Goal: Find specific page/section: Find specific page/section

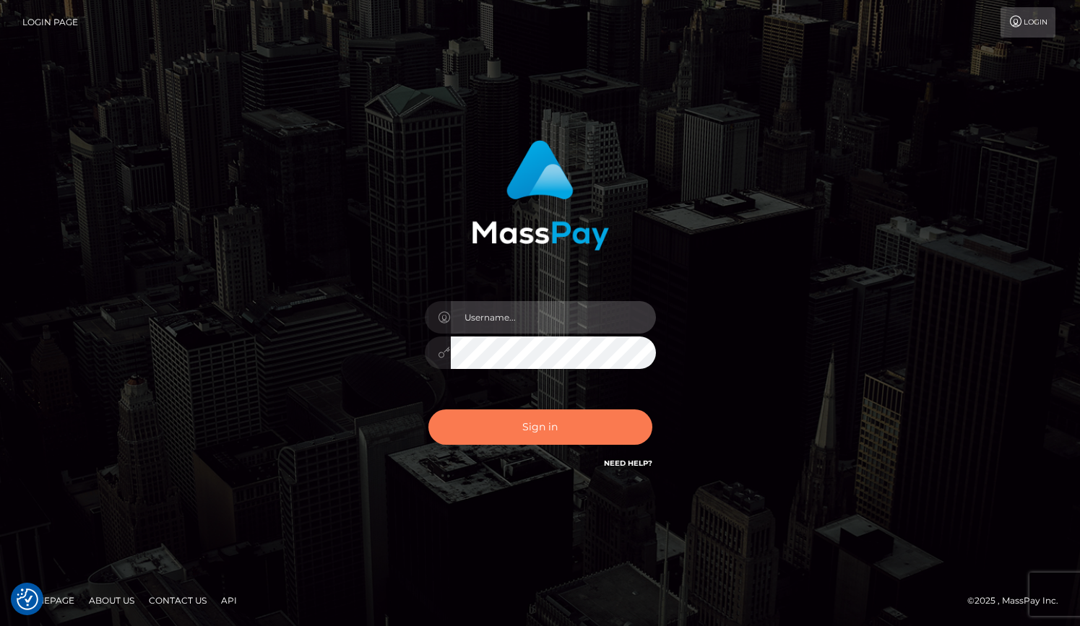
type input "grace.rush"
click at [535, 432] on button "Sign in" at bounding box center [540, 427] width 224 height 35
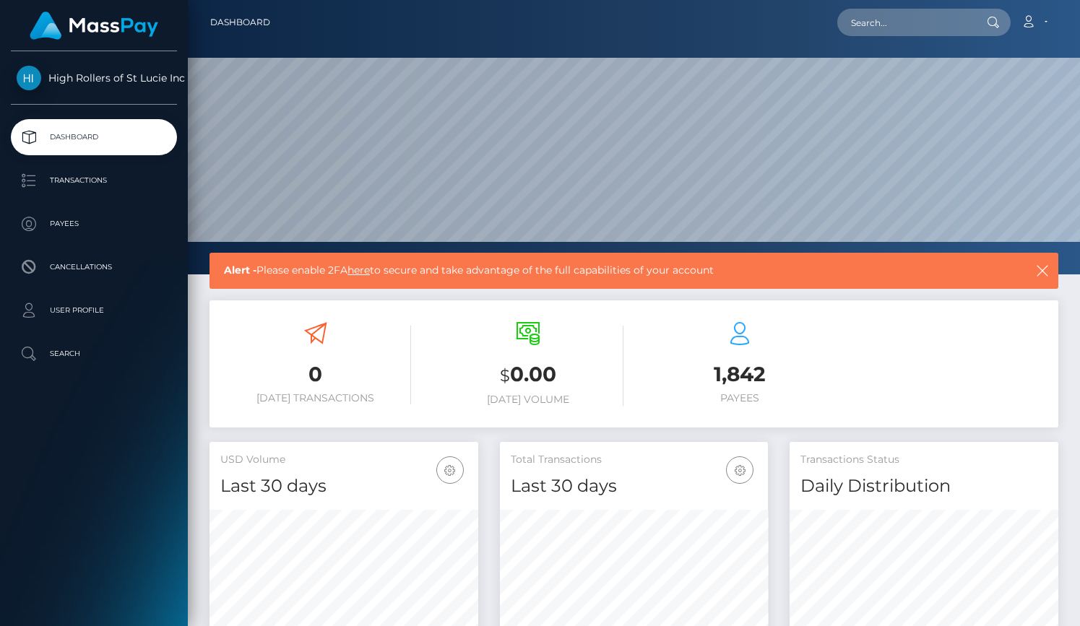
scroll to position [256, 269]
click at [79, 215] on p "Payees" at bounding box center [94, 224] width 155 height 22
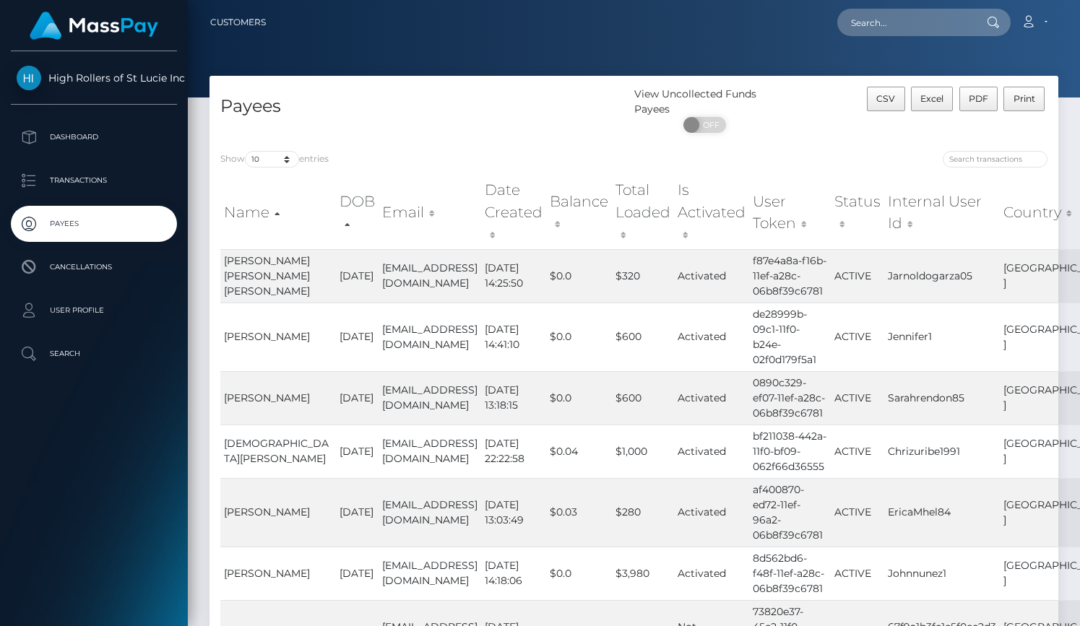
click at [281, 168] on label "Show 10 25 50 100 250 entries" at bounding box center [274, 159] width 108 height 17
click at [281, 168] on select "10 25 50 100 250" at bounding box center [272, 159] width 54 height 17
click at [282, 157] on select "10 25 50 100 250" at bounding box center [272, 159] width 54 height 17
select select "250"
click at [246, 152] on select "10 25 50 100 250" at bounding box center [272, 159] width 54 height 17
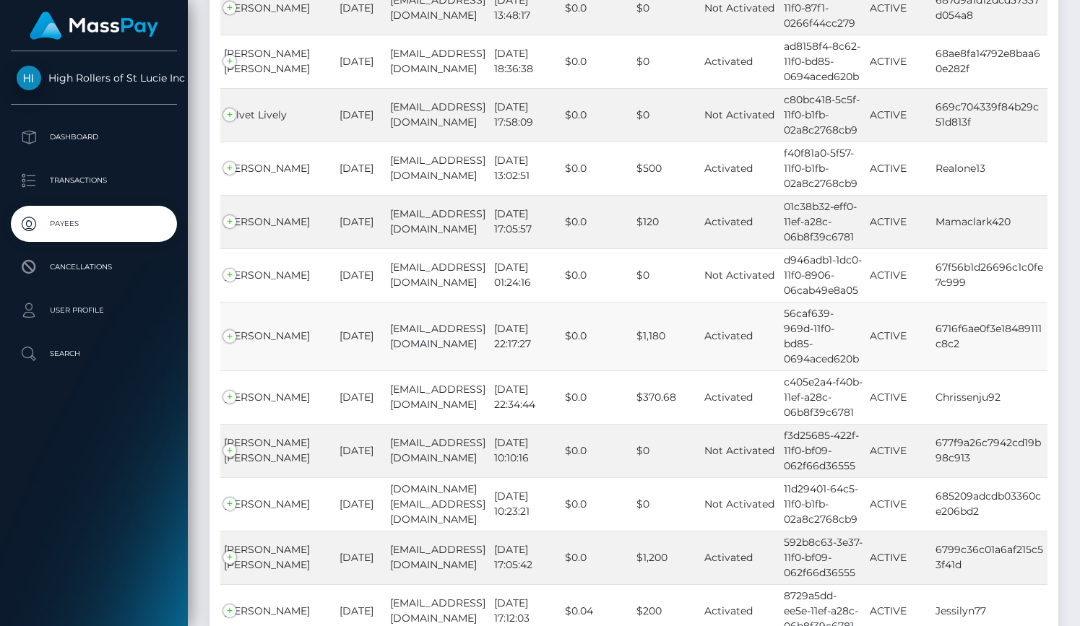
scroll to position [13238, 0]
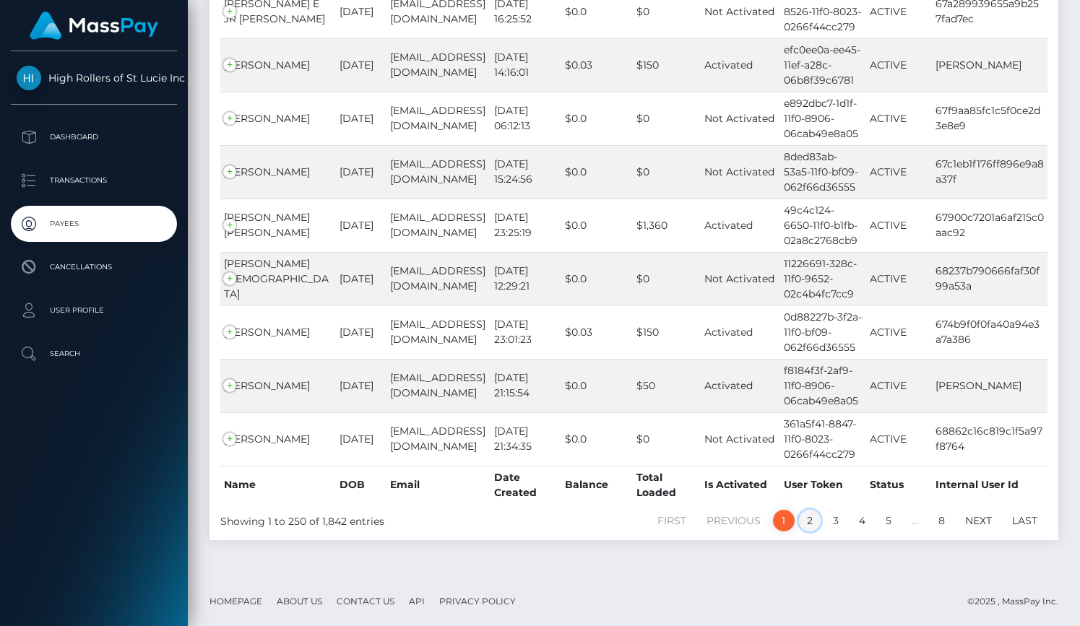
click at [806, 519] on link "2" at bounding box center [810, 521] width 22 height 22
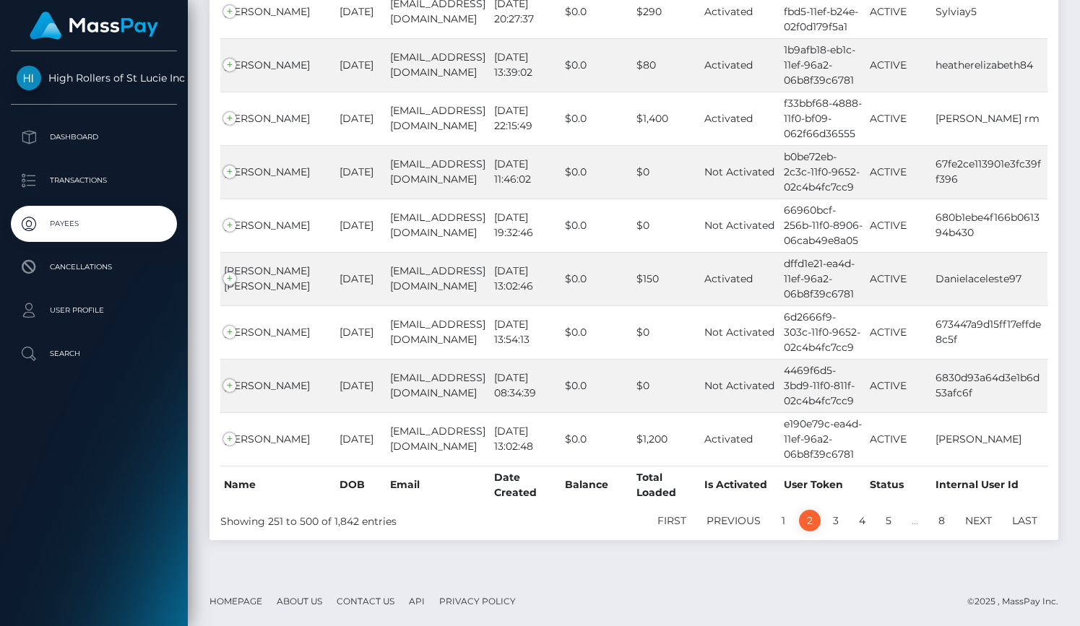
scroll to position [13177, 0]
click at [829, 524] on link "3" at bounding box center [836, 521] width 22 height 22
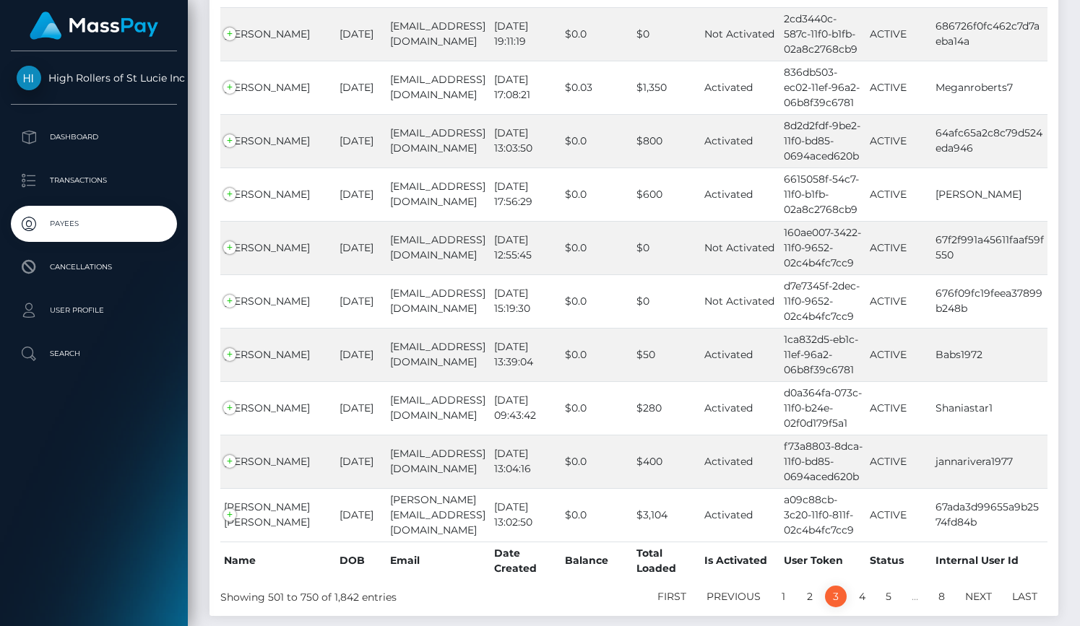
scroll to position [13125, 0]
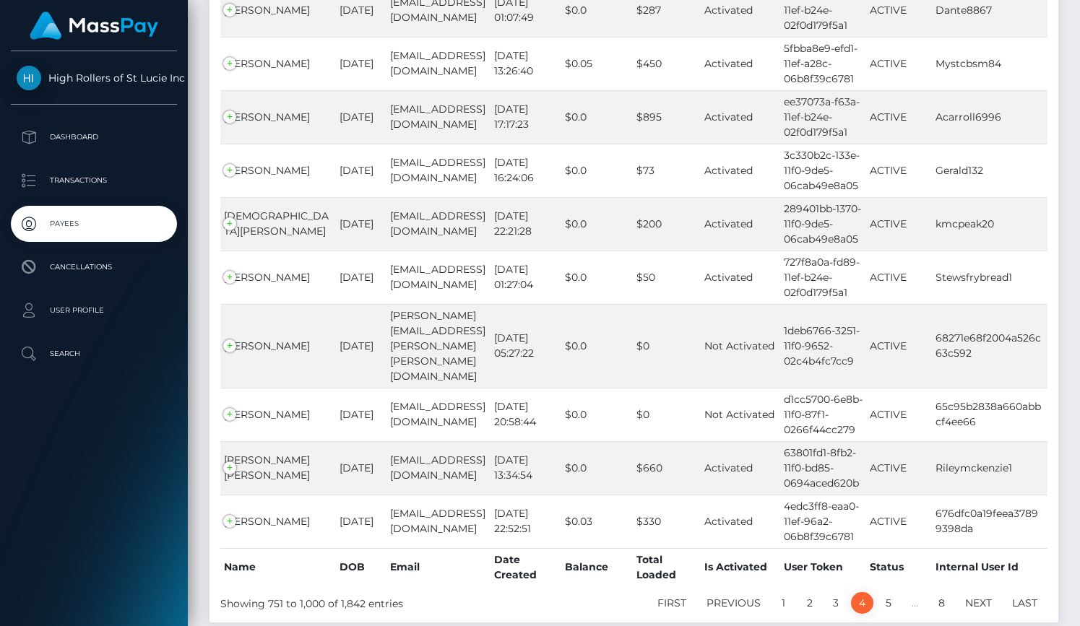
scroll to position [13141, 0]
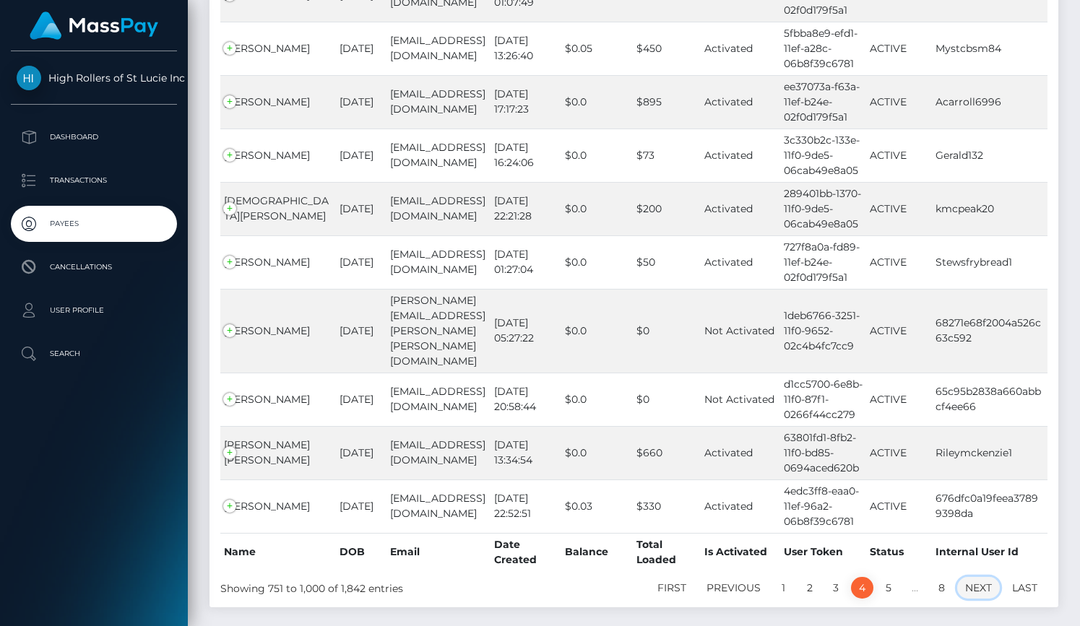
click at [982, 577] on link "Next" at bounding box center [978, 588] width 43 height 22
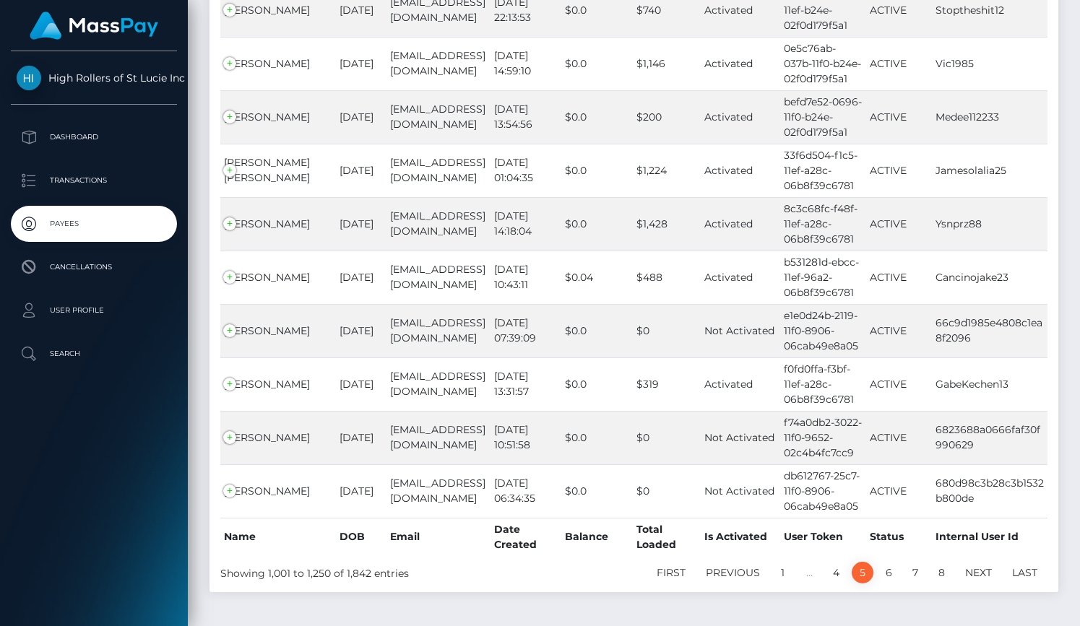
scroll to position [13186, 0]
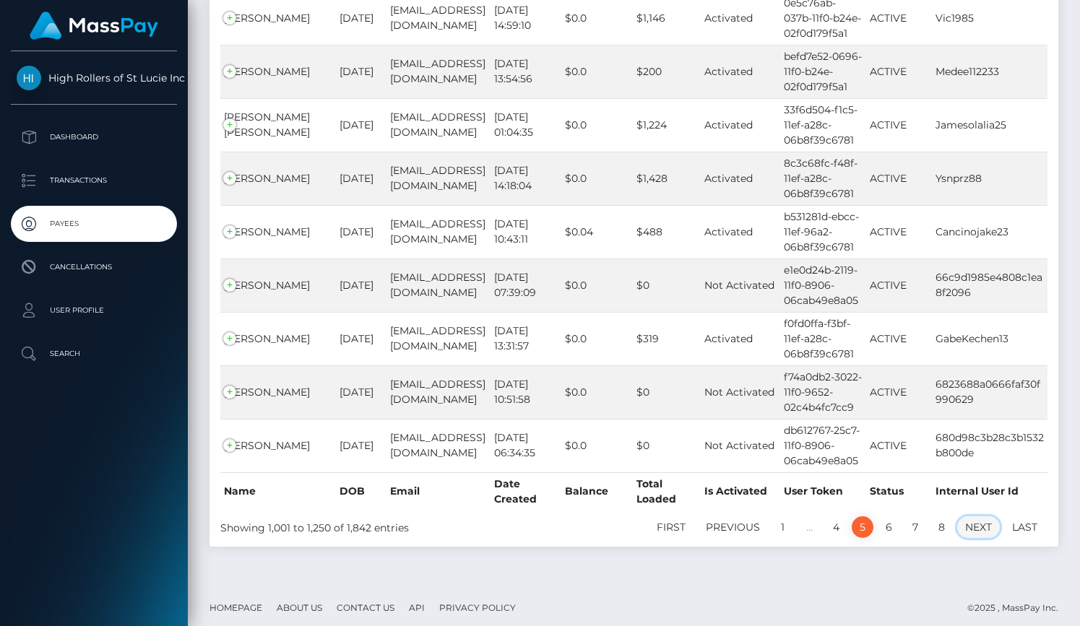
click at [985, 522] on link "Next" at bounding box center [978, 527] width 43 height 22
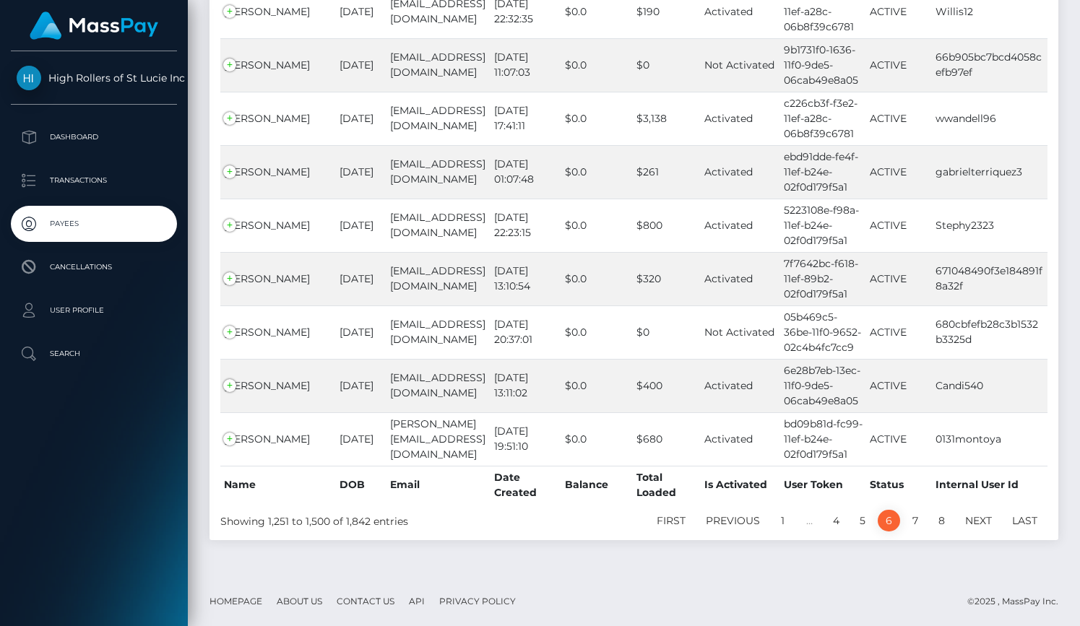
scroll to position [13141, 0]
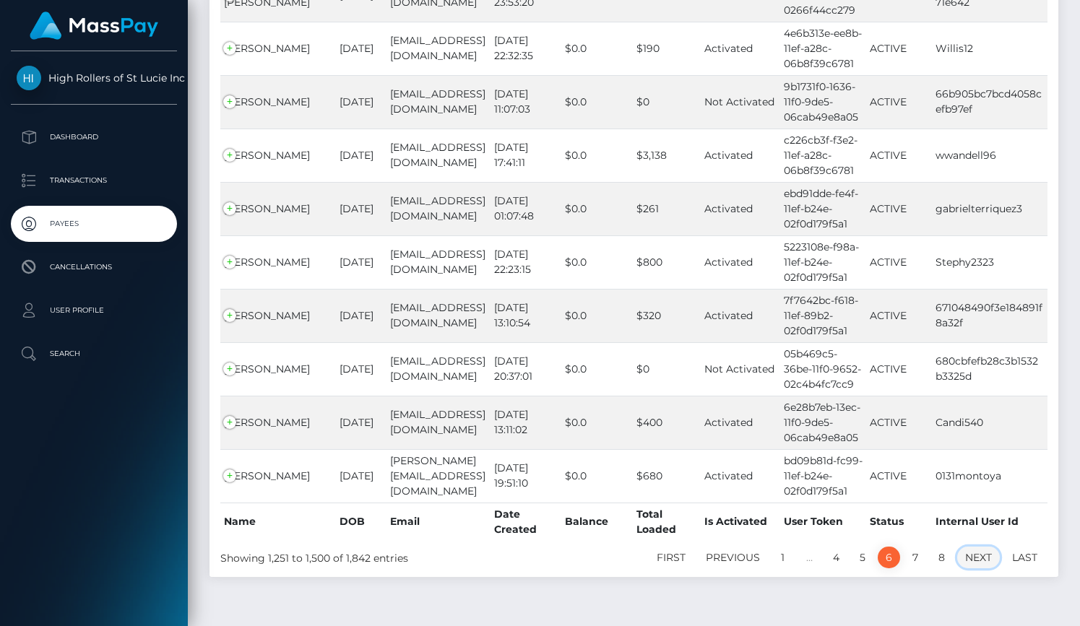
click at [983, 547] on link "Next" at bounding box center [978, 558] width 43 height 22
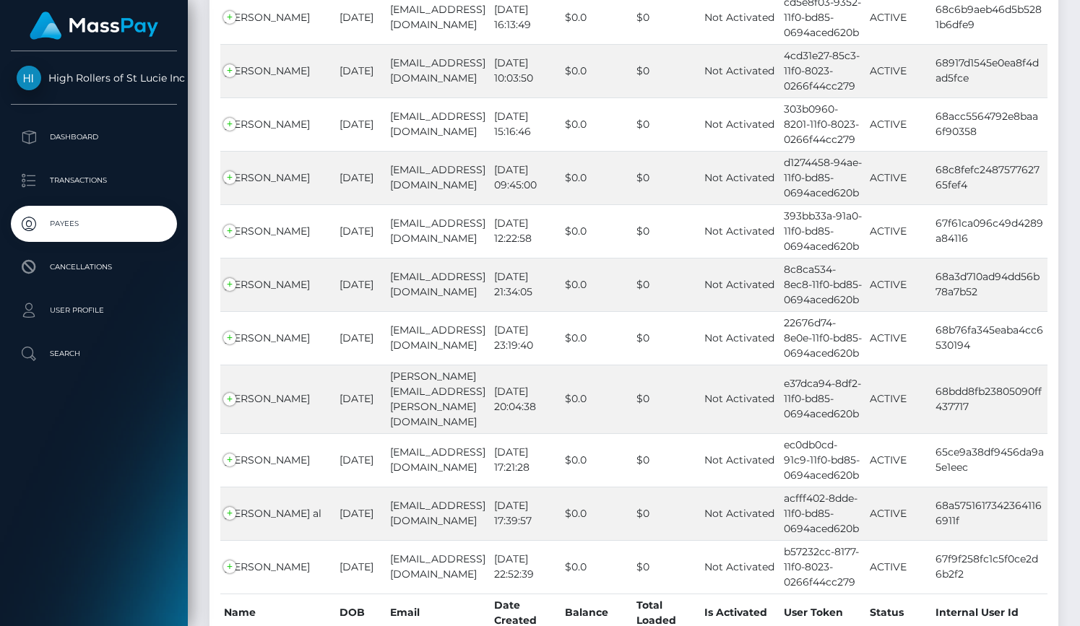
scroll to position [13171, 0]
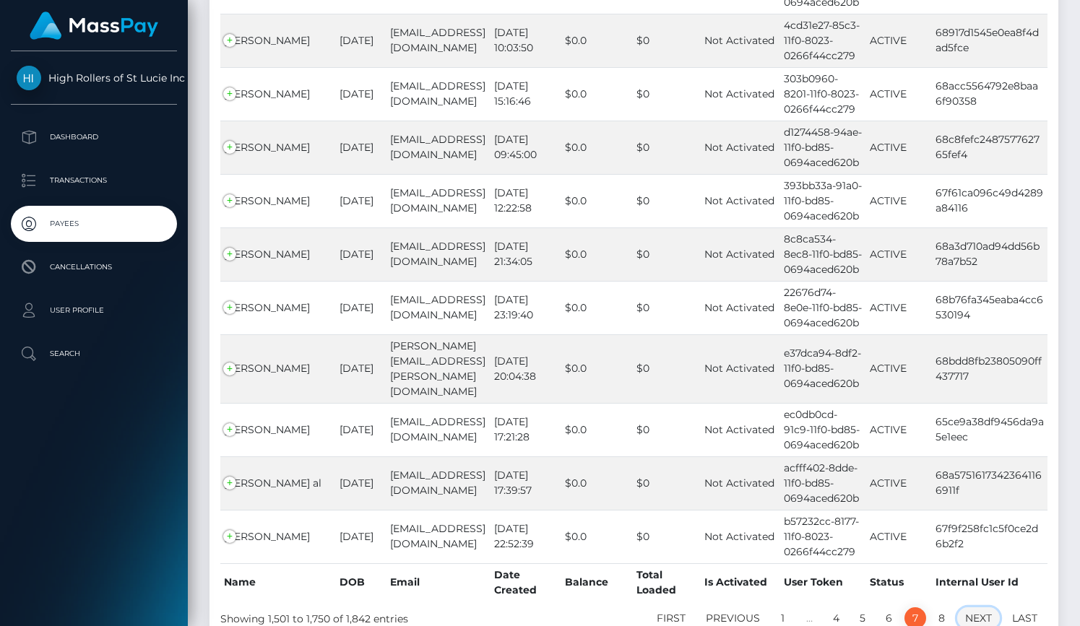
click at [980, 608] on link "Next" at bounding box center [978, 619] width 43 height 22
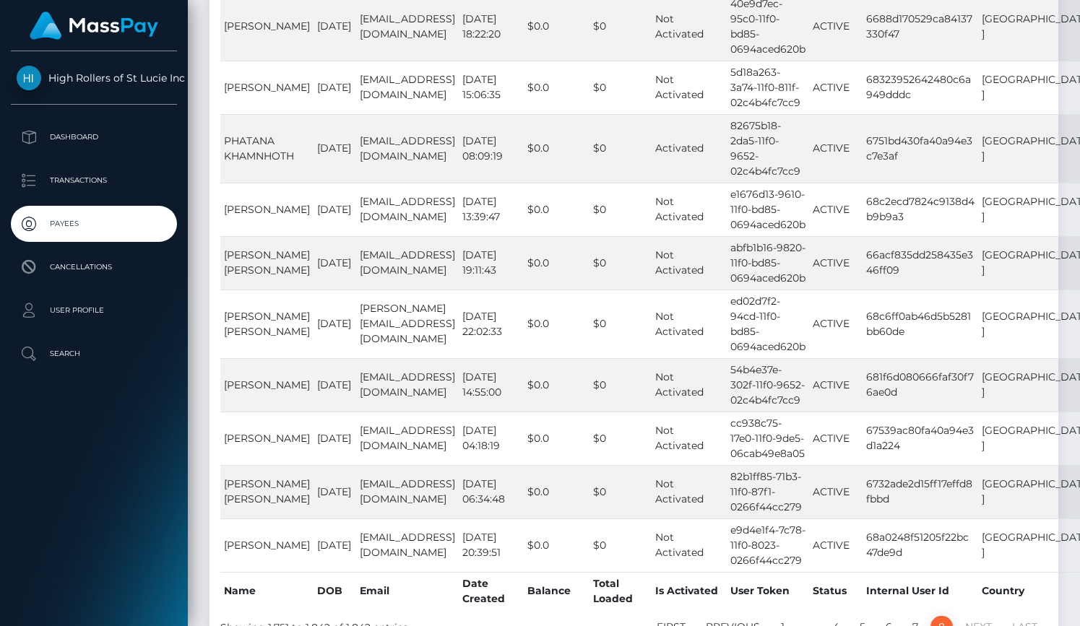
scroll to position [2915, 0]
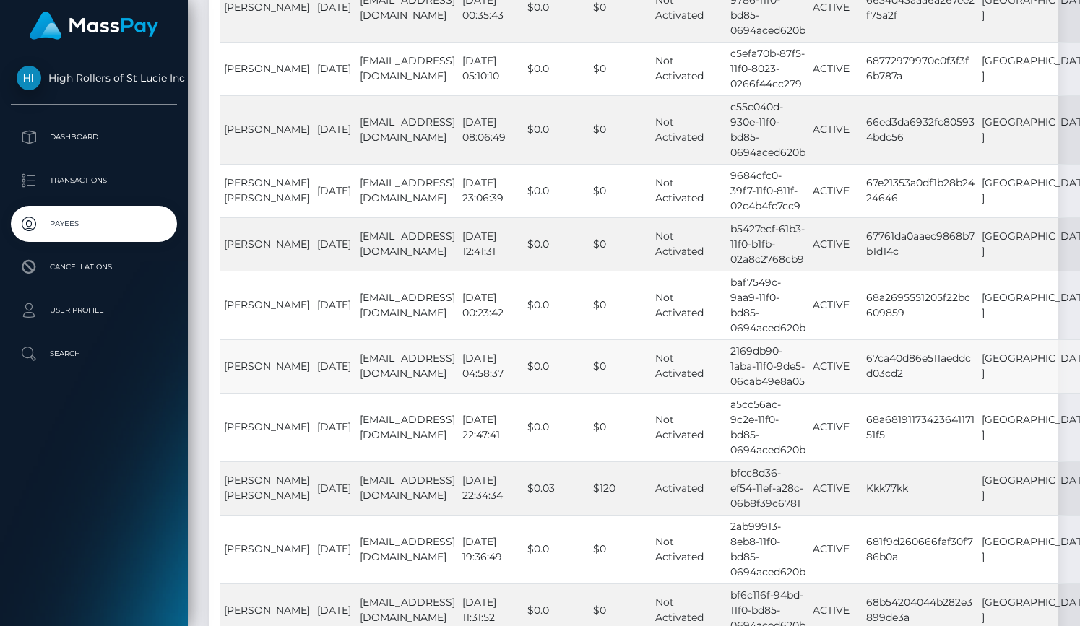
click at [881, 340] on td "67ca40d86e511aeddcd03cd2" at bounding box center [921, 366] width 116 height 53
copy td "67ca40d86e511aeddcd03cd2"
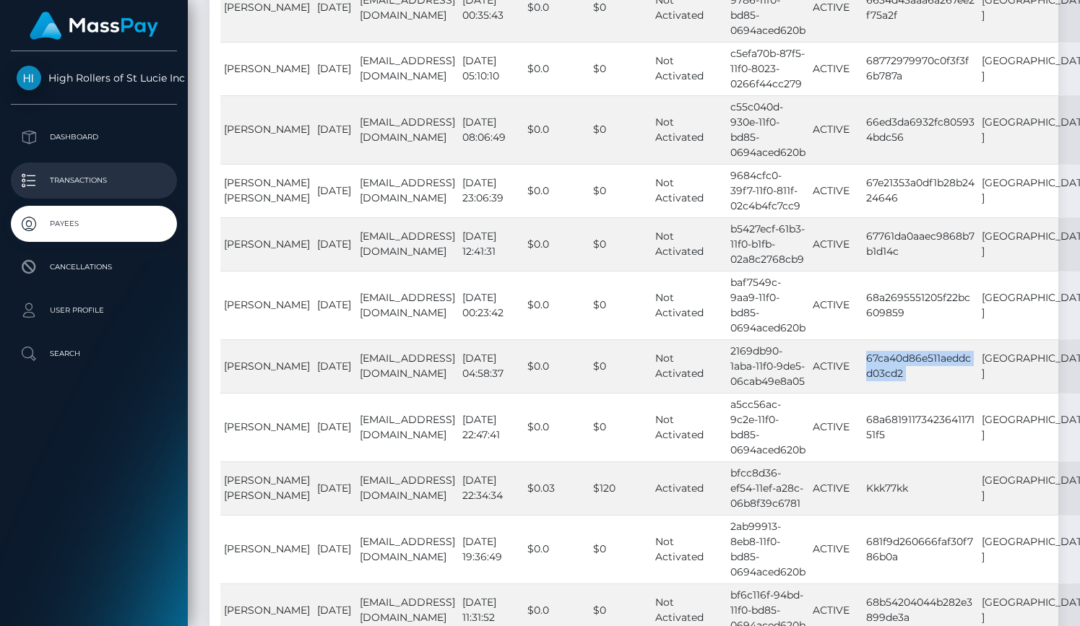
click at [93, 168] on link "Transactions" at bounding box center [94, 181] width 166 height 36
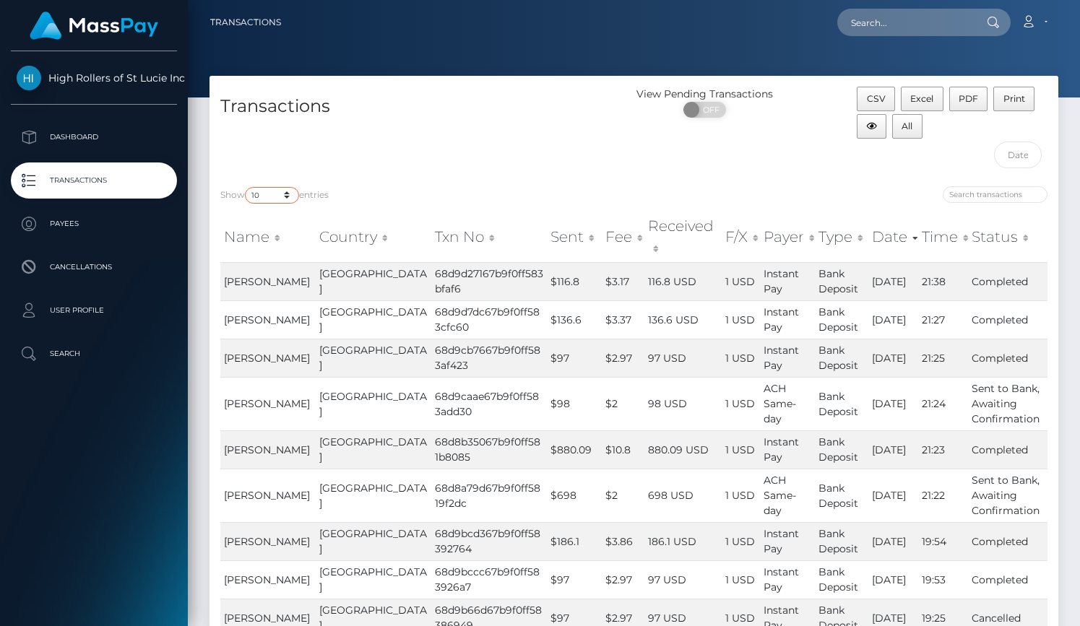
click at [282, 202] on select "10 25 50 100 250 500 1,000 3,500" at bounding box center [272, 195] width 54 height 17
select select "3500"
click at [246, 187] on select "10 25 50 100 250 500 1,000 3,500" at bounding box center [272, 195] width 54 height 17
